Goal: Task Accomplishment & Management: Manage account settings

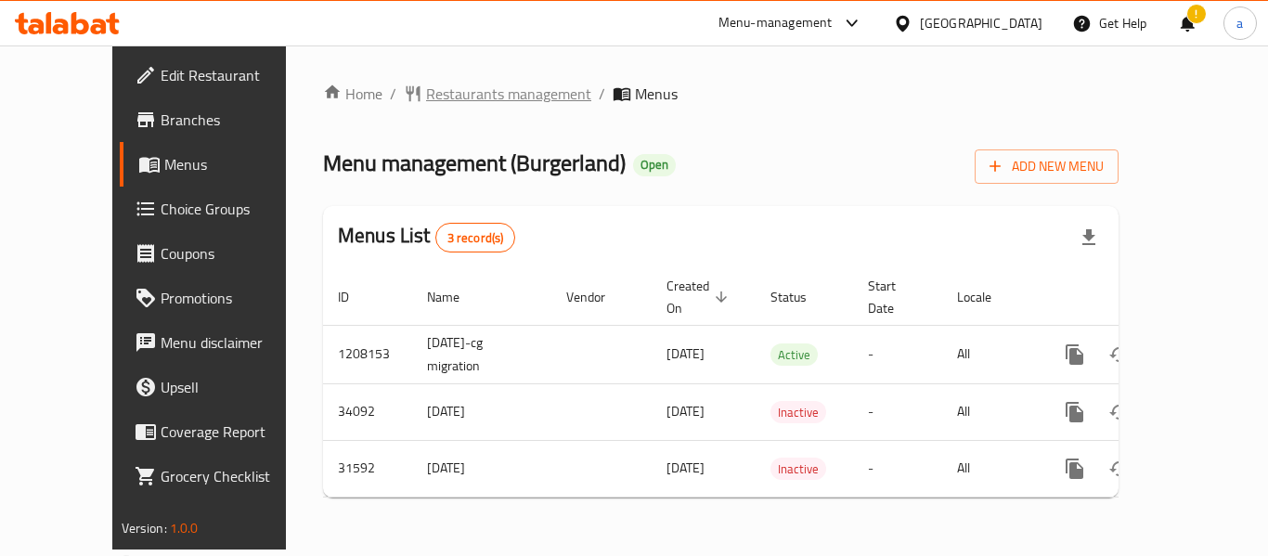
click at [469, 85] on span "Restaurants management" at bounding box center [508, 94] width 165 height 22
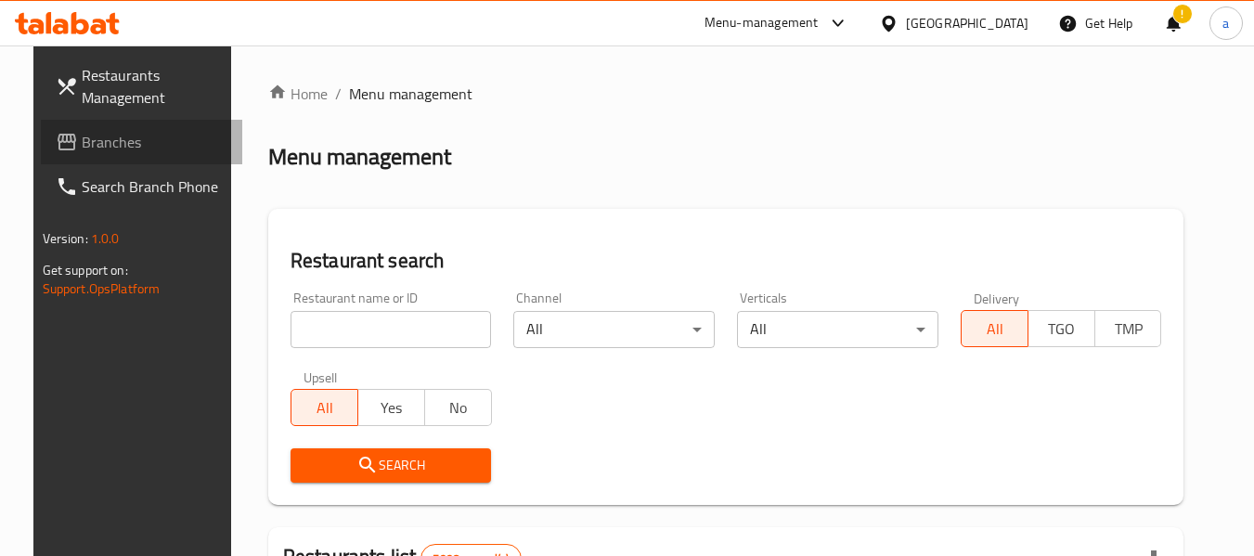
click at [85, 147] on span "Branches" at bounding box center [155, 142] width 147 height 22
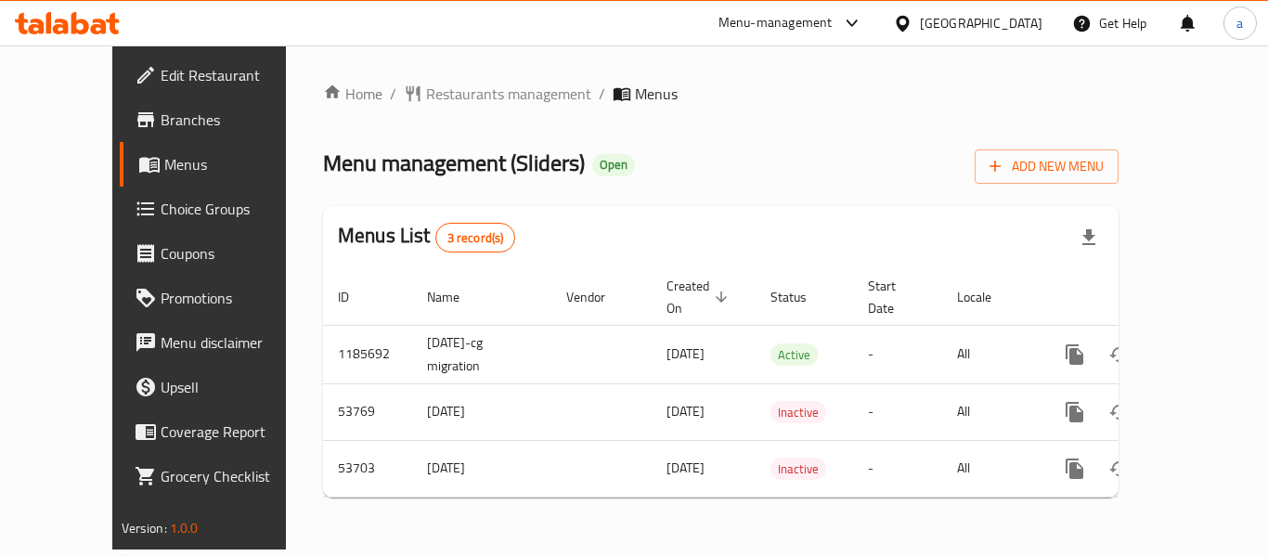
click at [161, 217] on span "Choice Groups" at bounding box center [235, 209] width 149 height 22
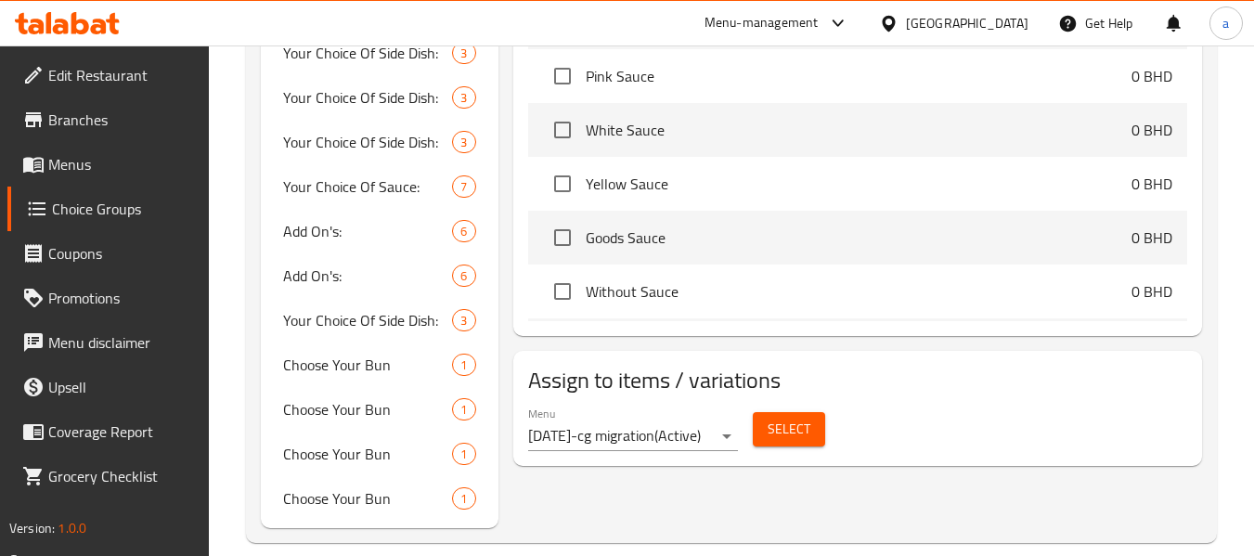
scroll to position [1209, 0]
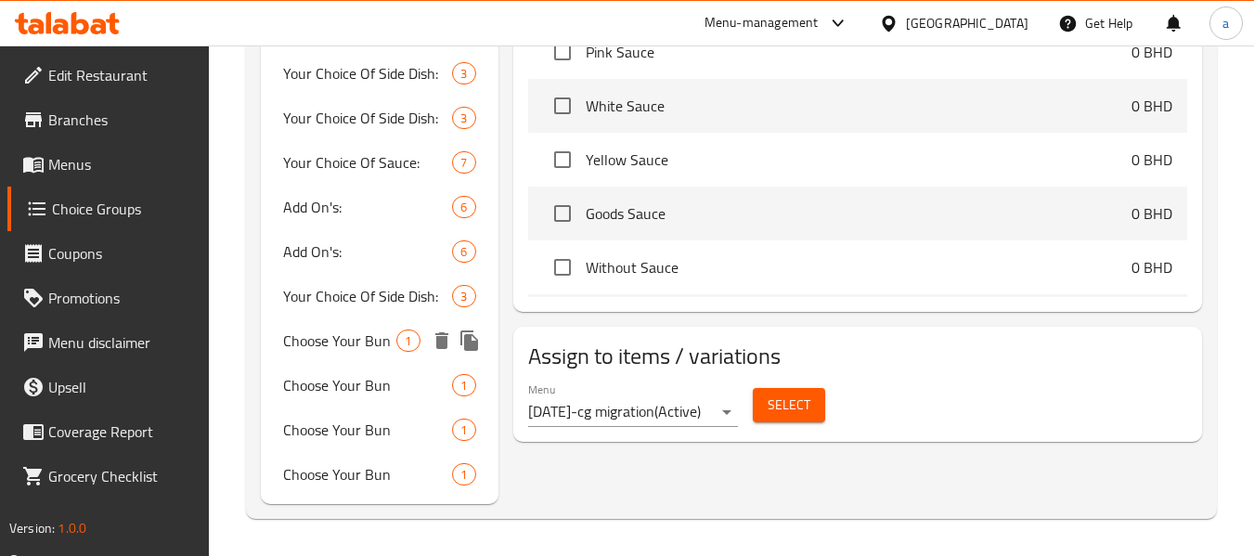
click at [350, 346] on span "Choose Your Bun" at bounding box center [339, 341] width 113 height 22
type input "Choose Your Bun"
type input "اختر نوعية الخبز"
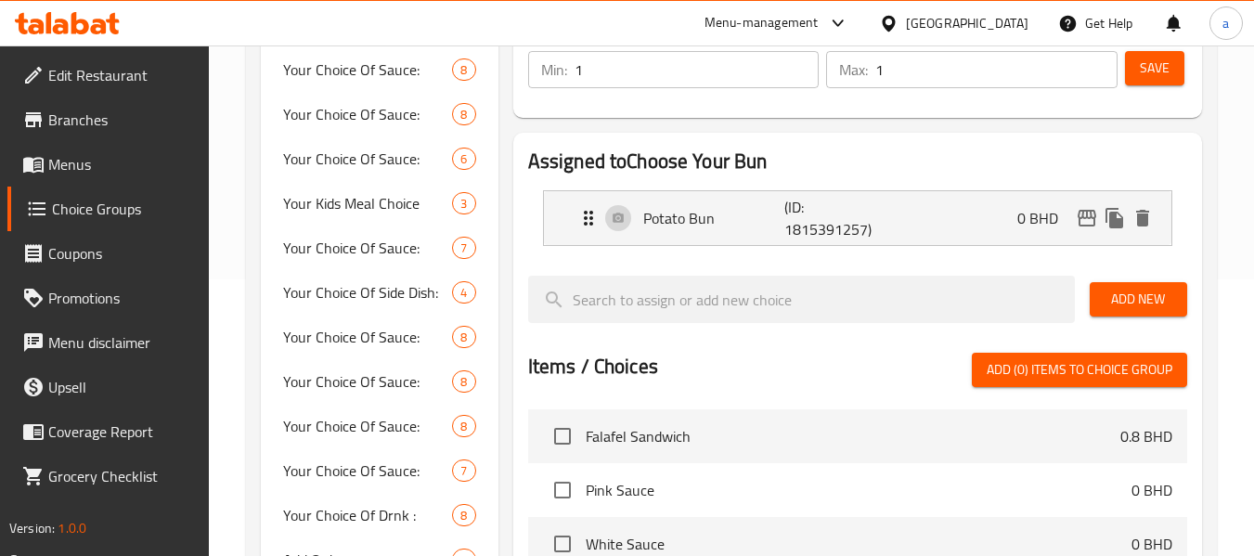
scroll to position [188, 0]
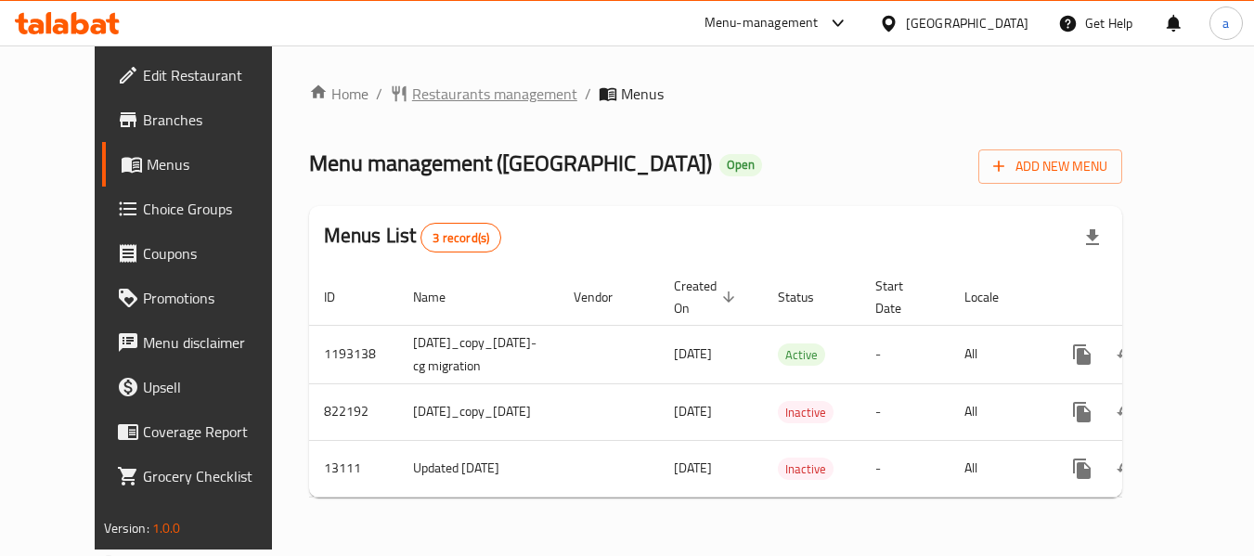
click at [424, 95] on span "Restaurants management" at bounding box center [494, 94] width 165 height 22
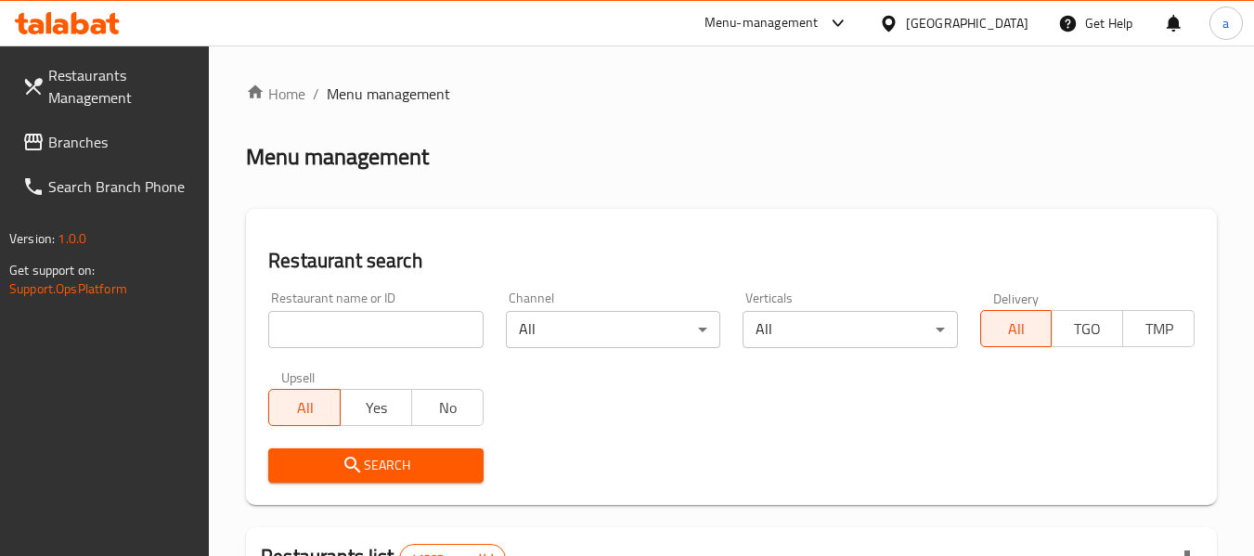
click at [123, 144] on span "Branches" at bounding box center [121, 142] width 147 height 22
